Goal: Information Seeking & Learning: Check status

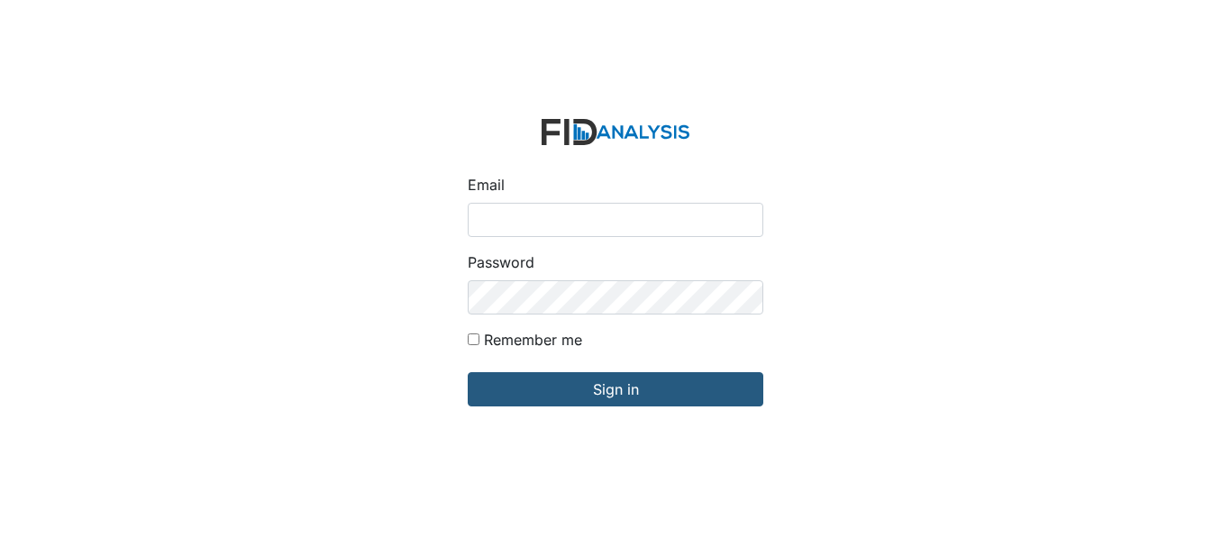
type input "[EMAIL_ADDRESS][DOMAIN_NAME]"
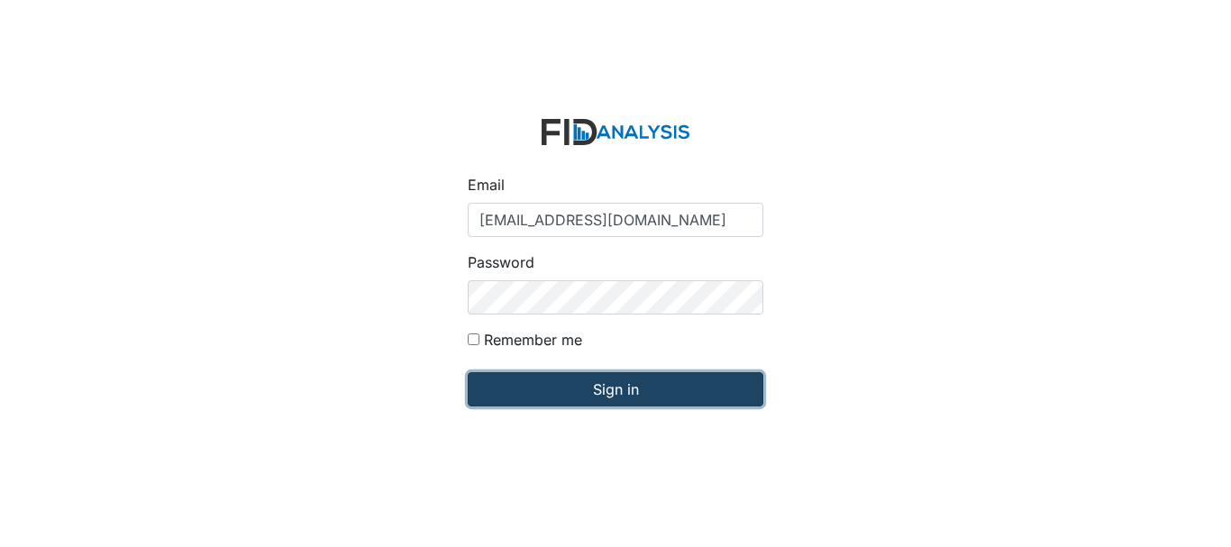
click at [614, 394] on input "Sign in" at bounding box center [616, 389] width 296 height 34
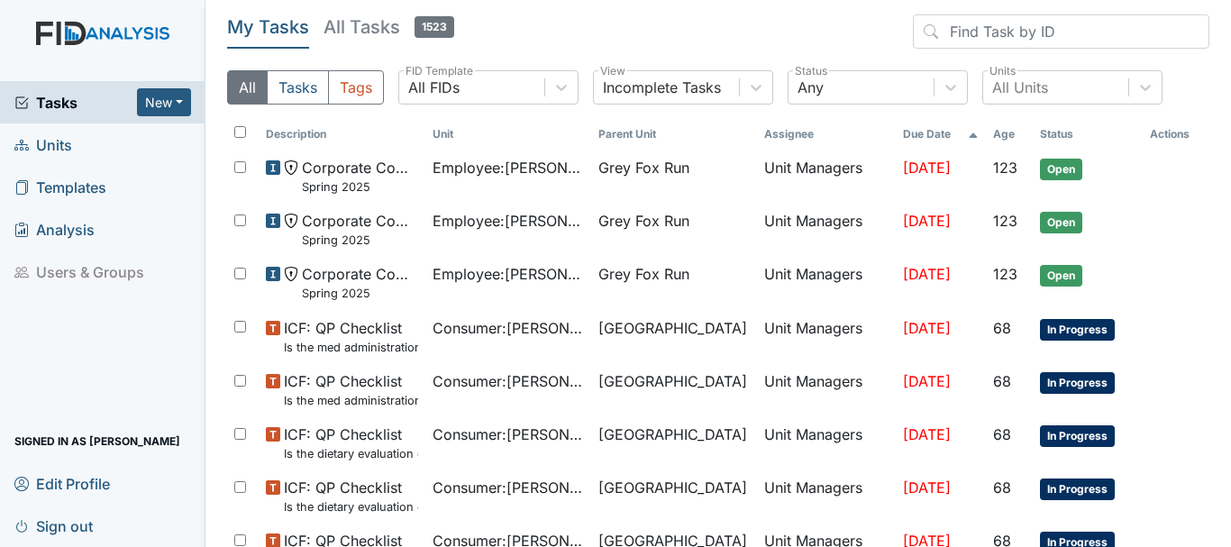
click at [79, 156] on link "Units" at bounding box center [103, 144] width 206 height 42
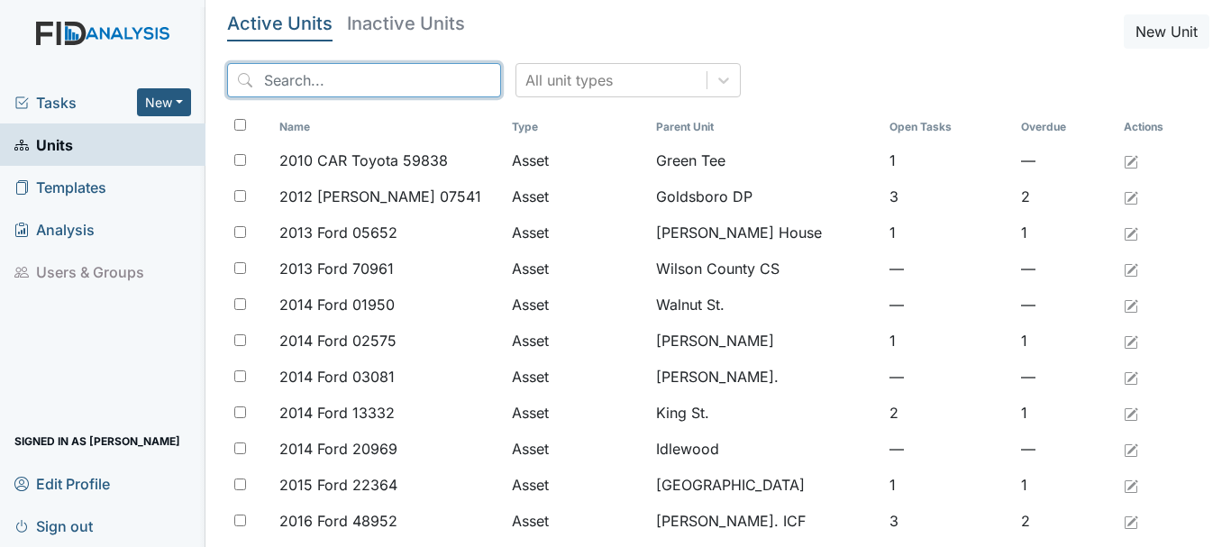
click at [307, 79] on input "search" at bounding box center [364, 80] width 274 height 34
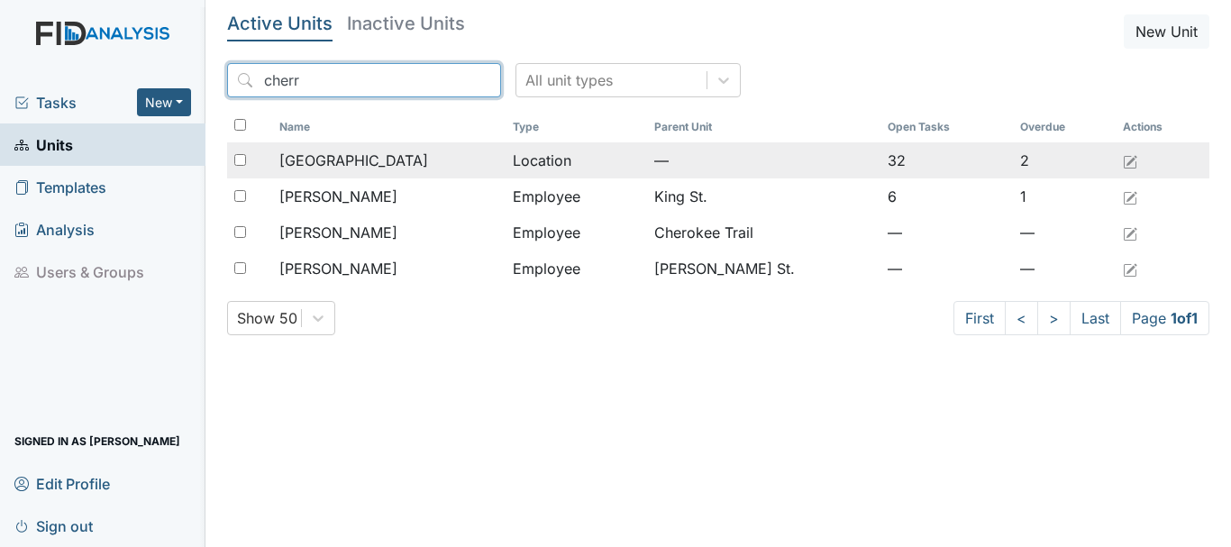
type input "cherr"
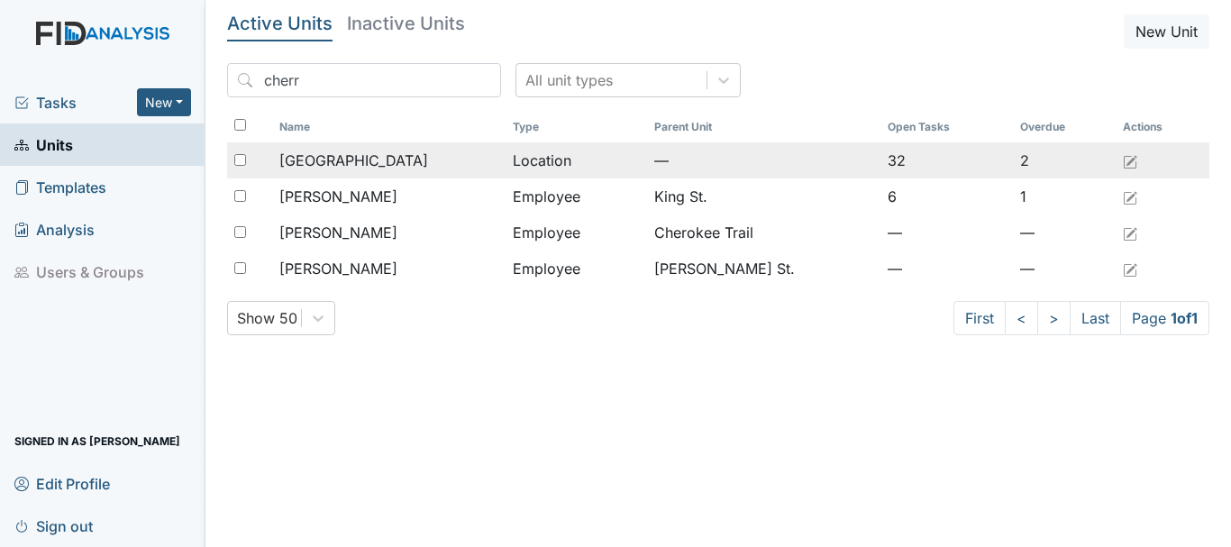
click at [388, 149] on td "[GEOGRAPHIC_DATA]" at bounding box center [388, 160] width 233 height 36
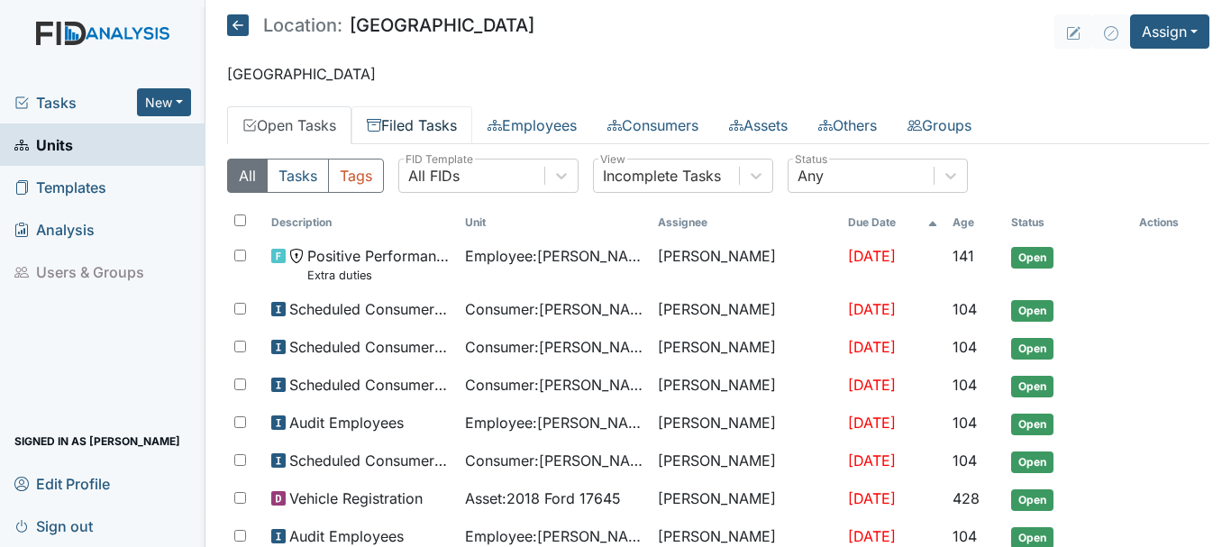
click at [420, 131] on link "Filed Tasks" at bounding box center [412, 125] width 121 height 38
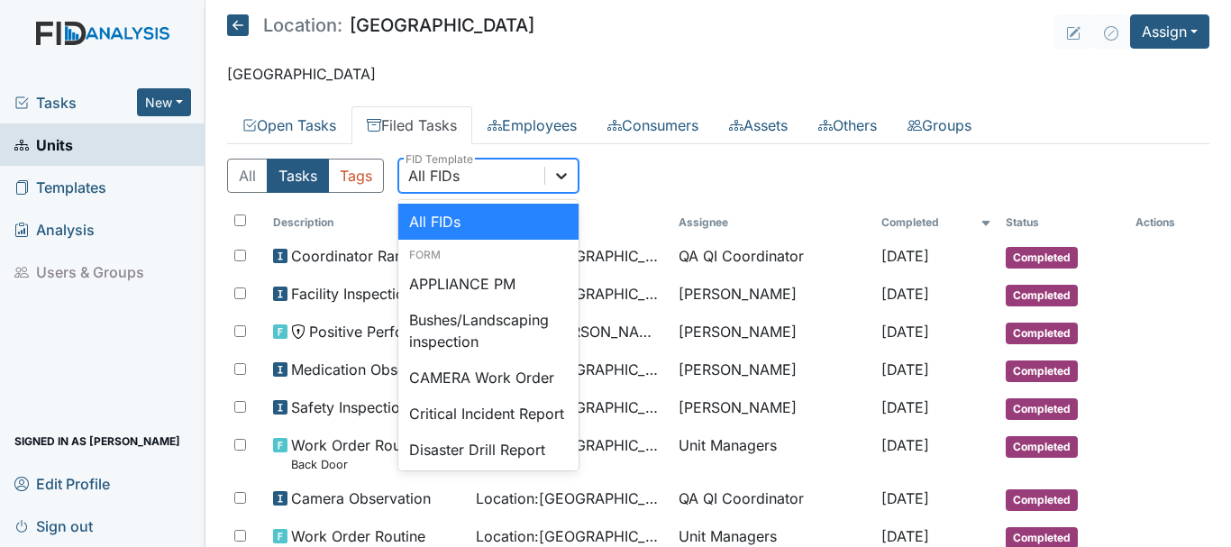
click at [562, 172] on icon at bounding box center [562, 176] width 18 height 18
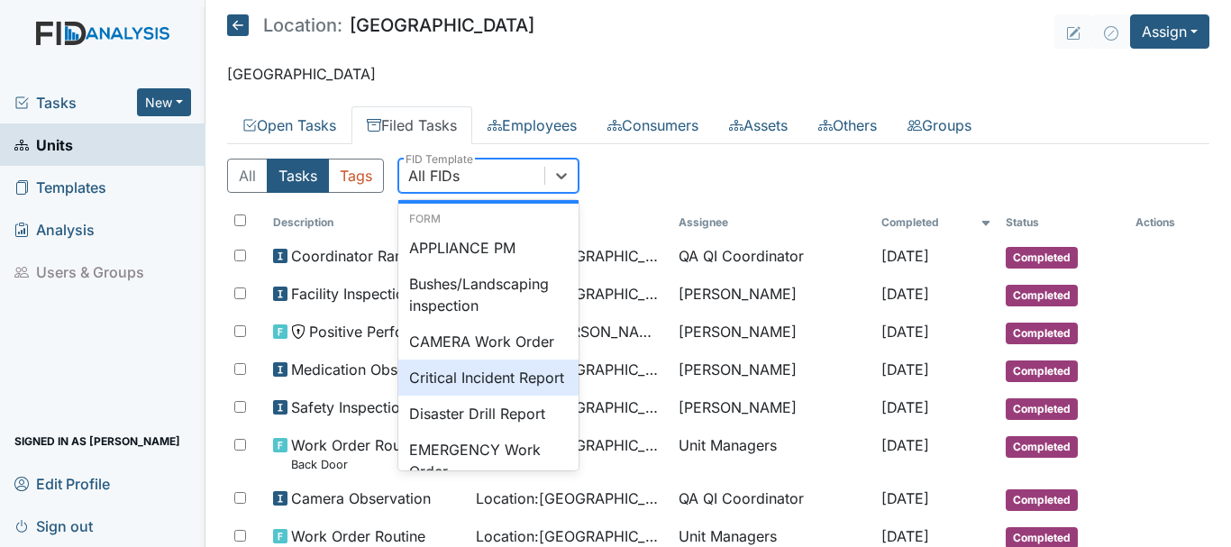
scroll to position [72, 0]
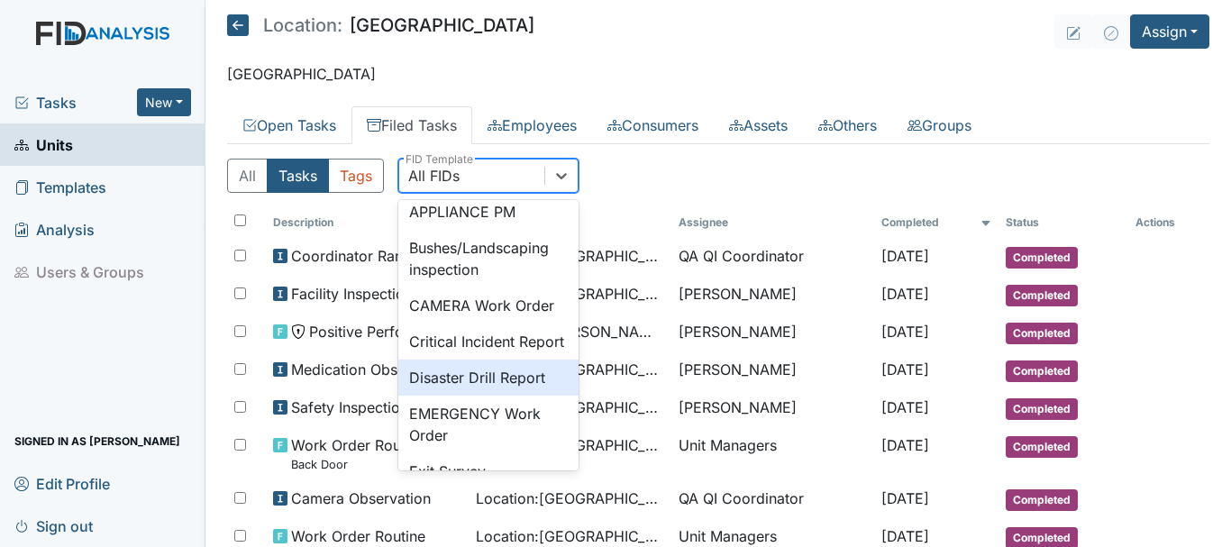
click at [535, 396] on div "Disaster Drill Report" at bounding box center [488, 378] width 180 height 36
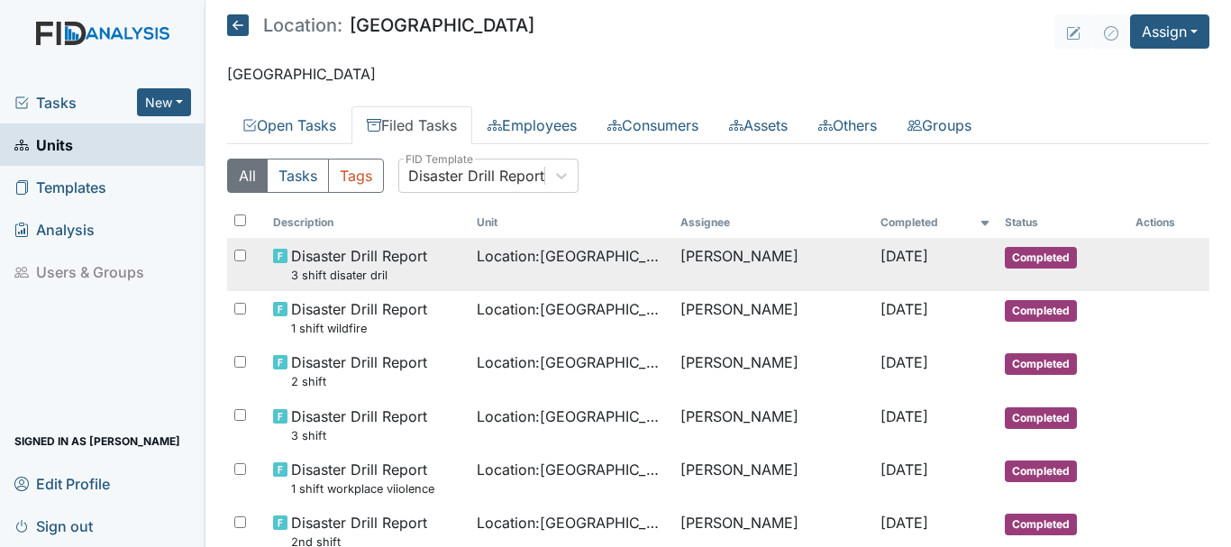
click at [1015, 265] on span "Completed" at bounding box center [1041, 258] width 72 height 22
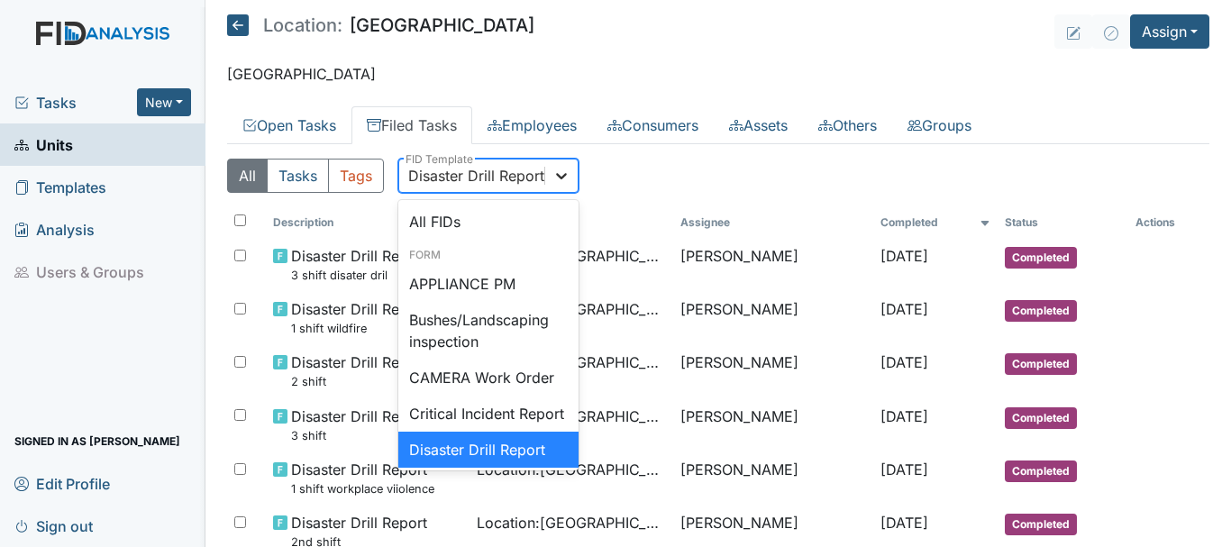
scroll to position [31, 0]
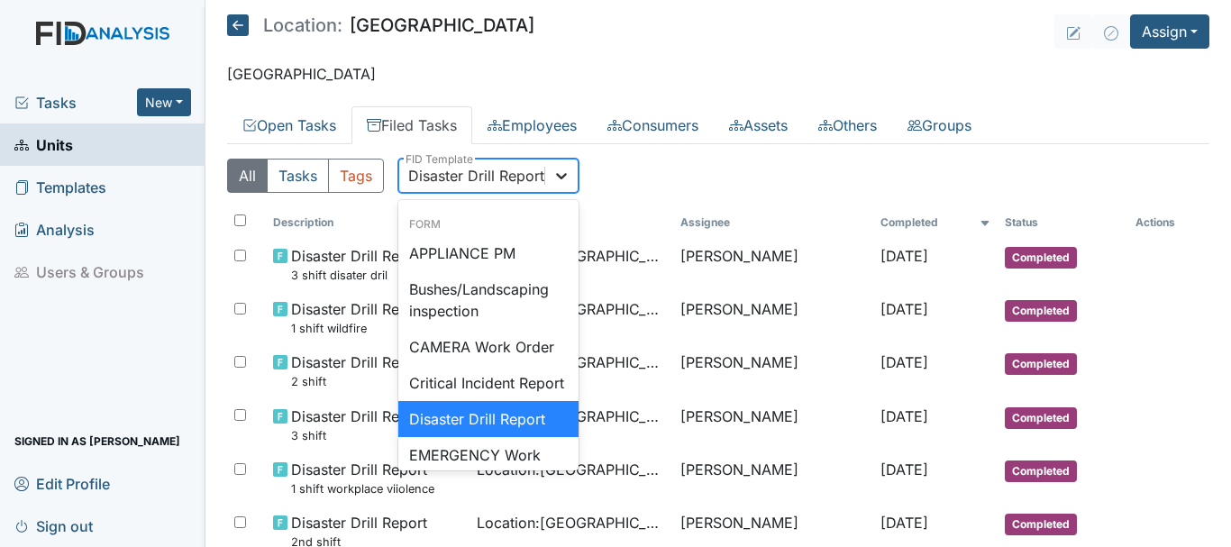
click at [567, 173] on icon at bounding box center [562, 176] width 18 height 18
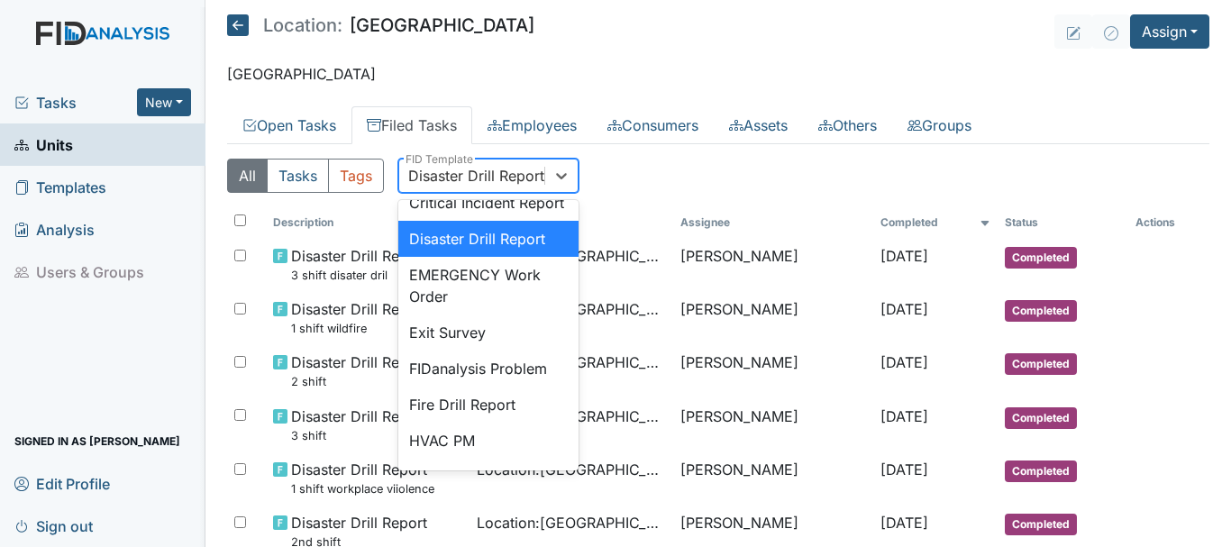
scroll to position [247, 0]
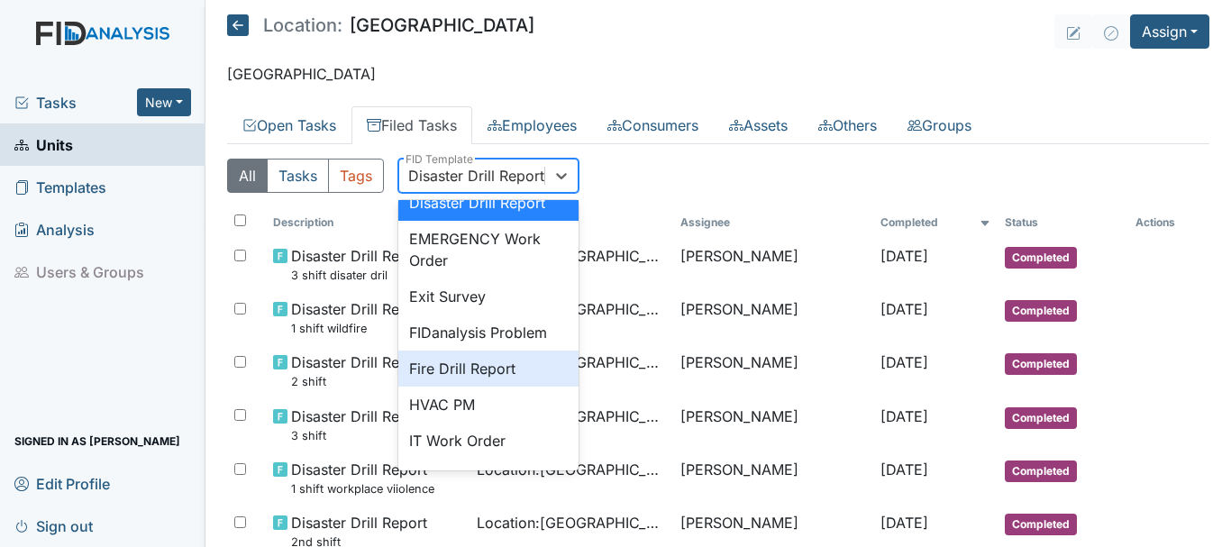
click at [511, 387] on div "Fire Drill Report" at bounding box center [488, 369] width 180 height 36
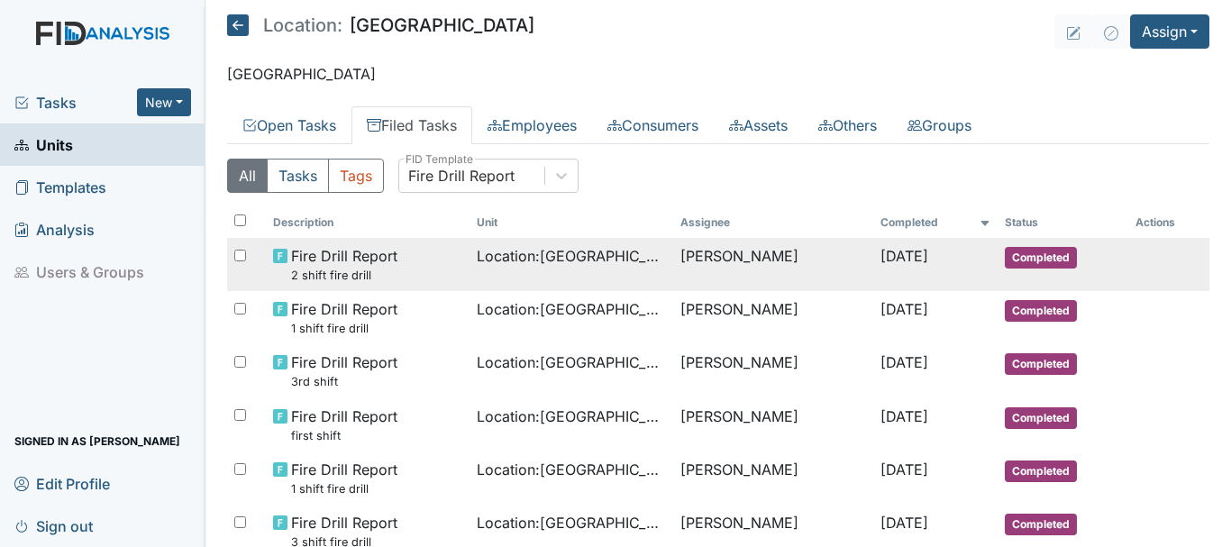
click at [1023, 256] on span "Completed" at bounding box center [1041, 258] width 72 height 22
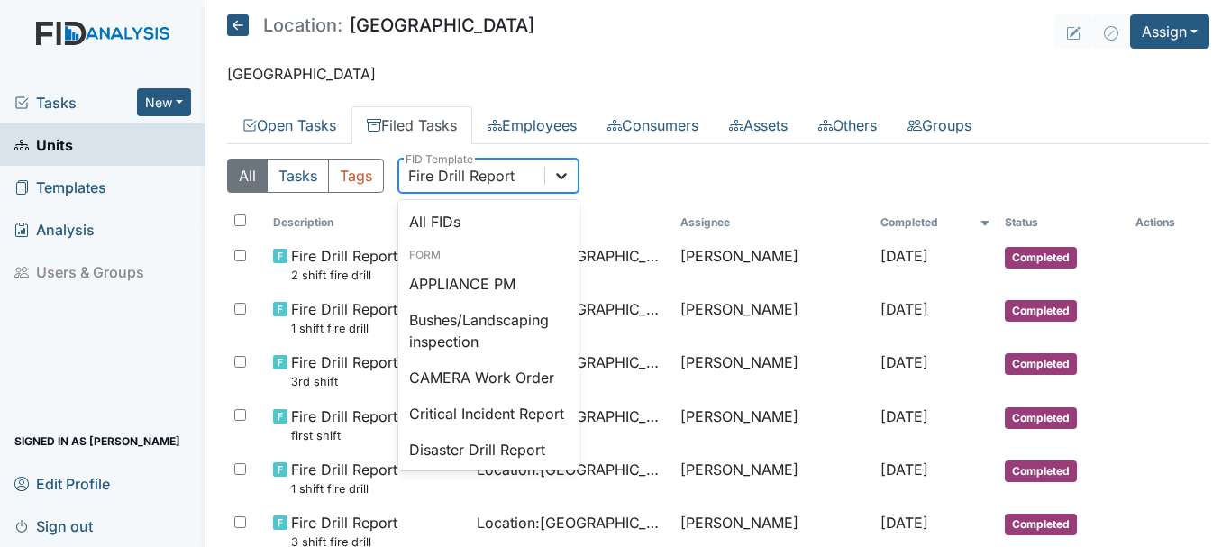
click at [563, 180] on icon at bounding box center [562, 176] width 18 height 18
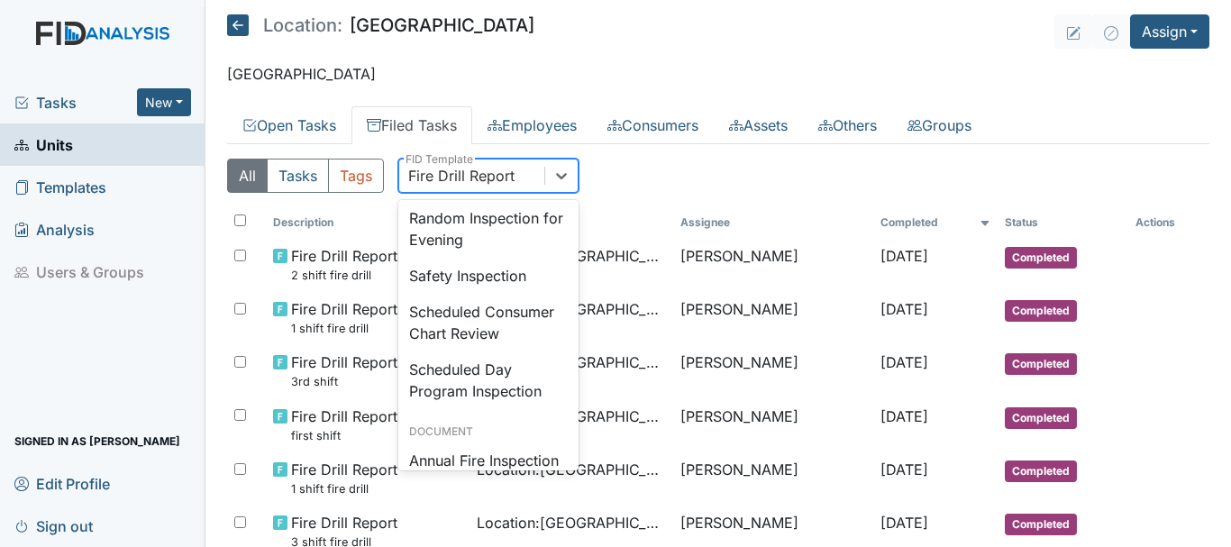
scroll to position [1759, 0]
click at [507, 293] on div "Safety Inspection" at bounding box center [488, 275] width 180 height 36
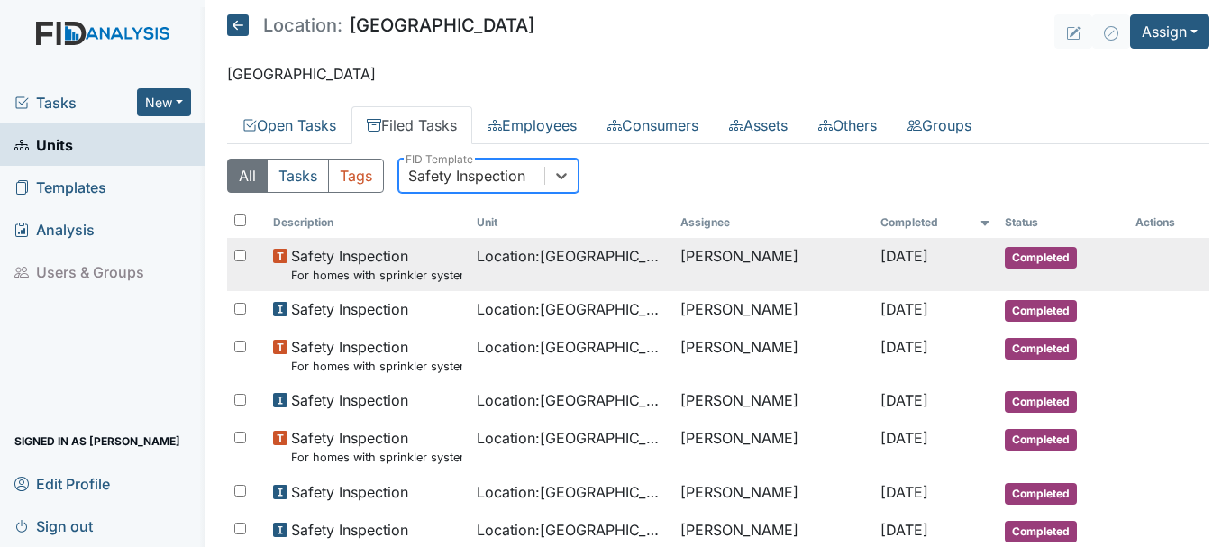
click at [1059, 261] on span "Completed" at bounding box center [1041, 258] width 72 height 22
